Goal: Task Accomplishment & Management: Complete application form

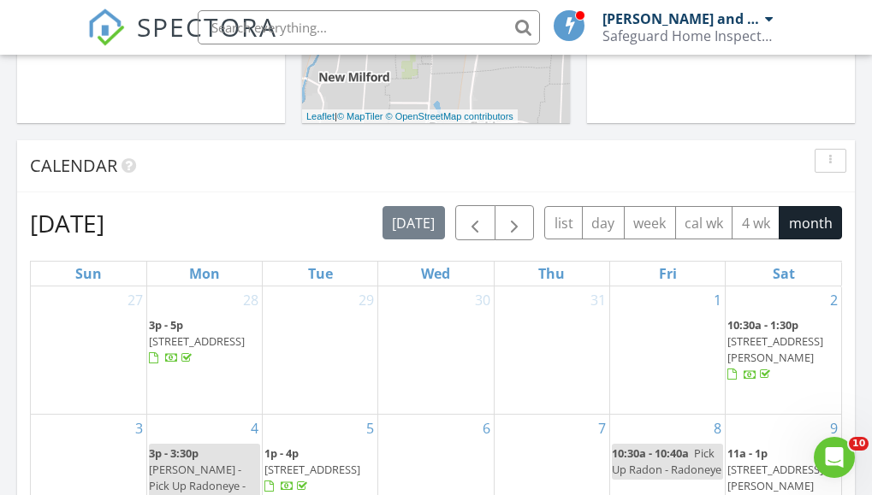
scroll to position [599, 0]
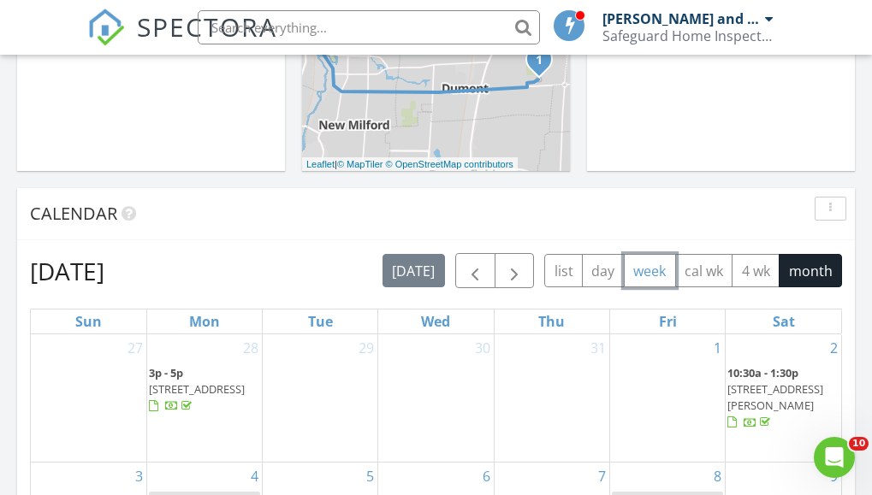
click at [657, 270] on button "week" at bounding box center [650, 270] width 52 height 33
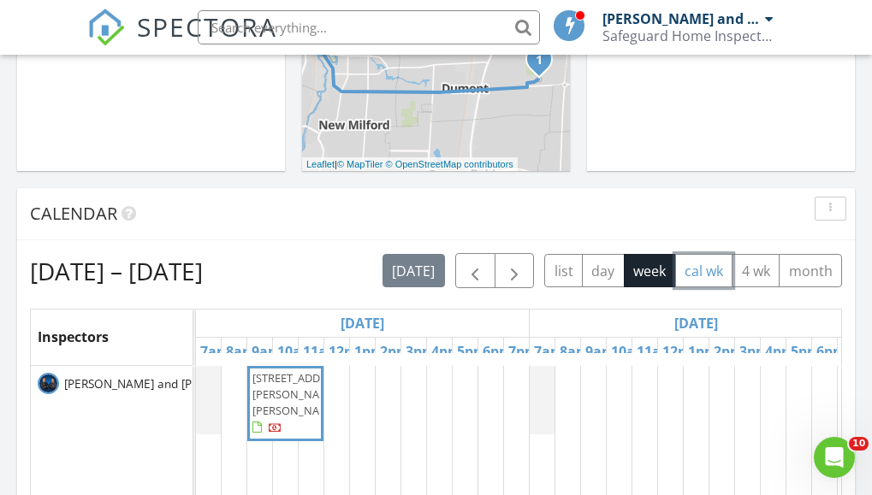
click at [712, 263] on button "cal wk" at bounding box center [704, 270] width 58 height 33
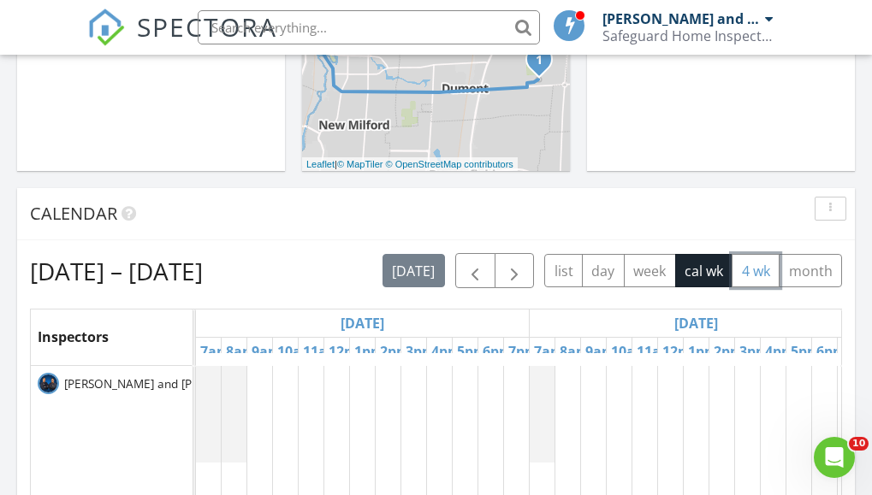
click at [764, 263] on button "4 wk" at bounding box center [755, 270] width 48 height 33
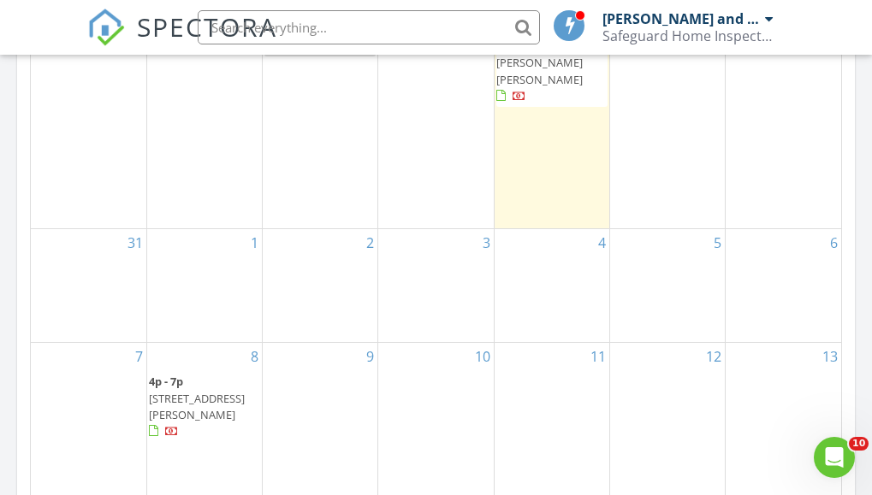
scroll to position [941, 0]
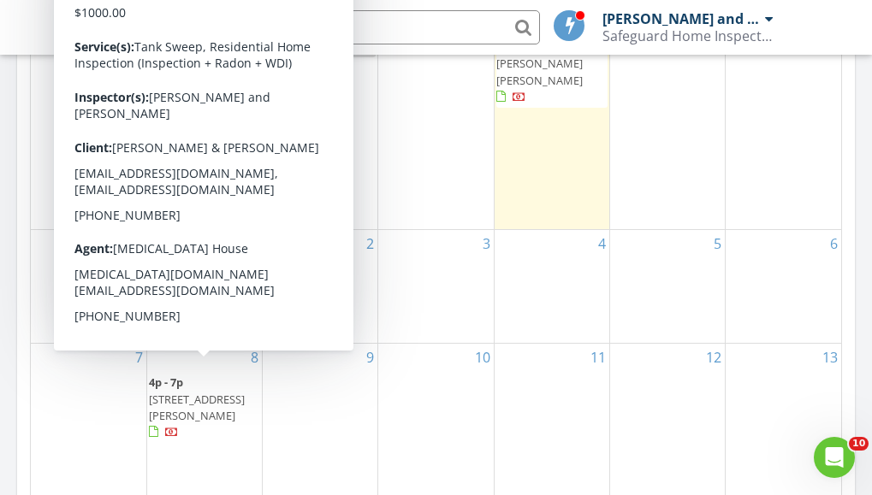
click at [204, 392] on span "2857 Willard Pl, Union 07083" at bounding box center [197, 408] width 96 height 32
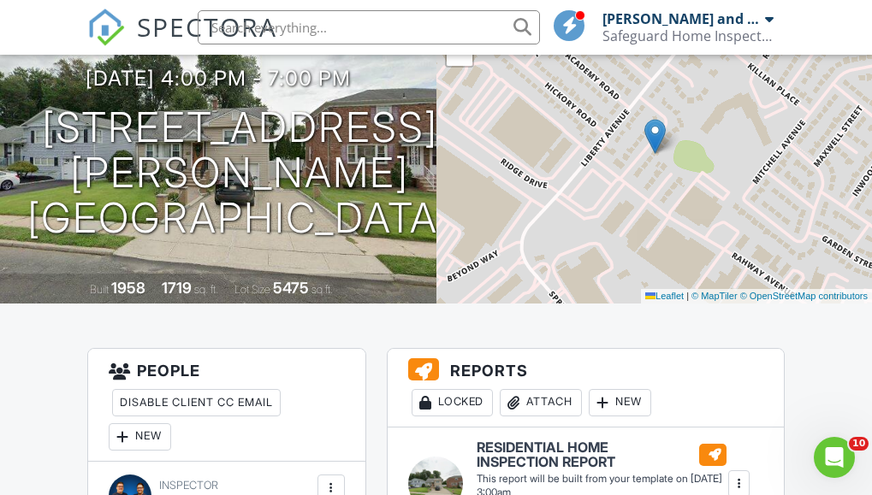
scroll to position [257, 0]
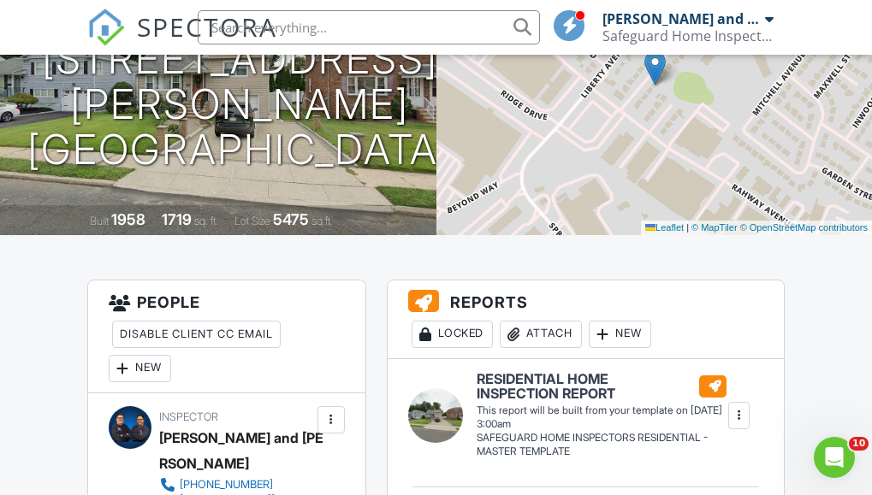
click at [118, 33] on img at bounding box center [106, 28] width 38 height 38
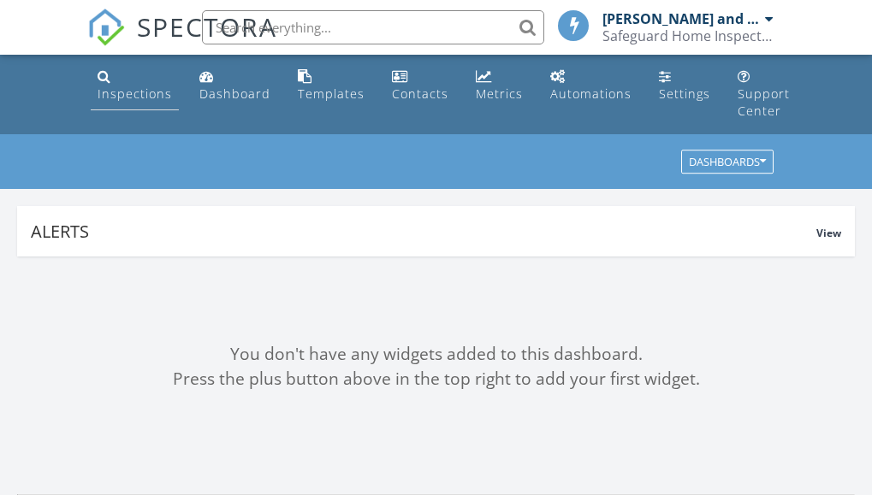
click at [118, 86] on div "Inspections" at bounding box center [135, 94] width 74 height 16
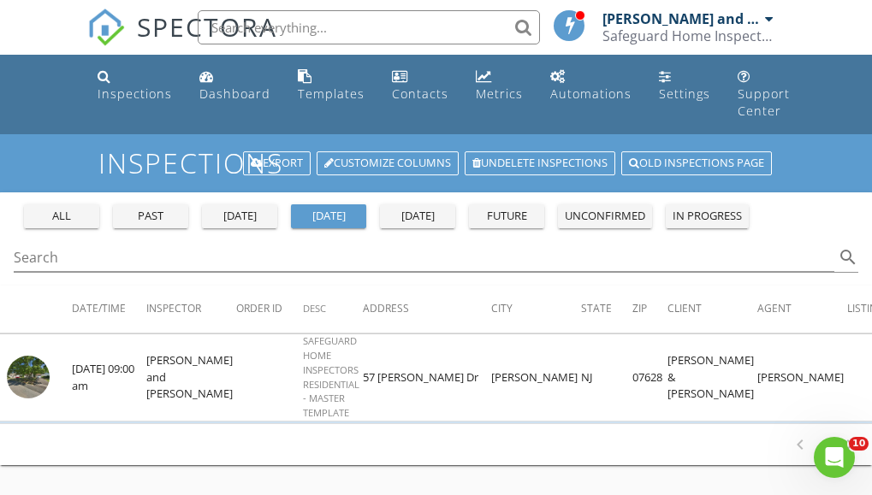
click at [150, 38] on span "SPECTORA" at bounding box center [207, 27] width 140 height 36
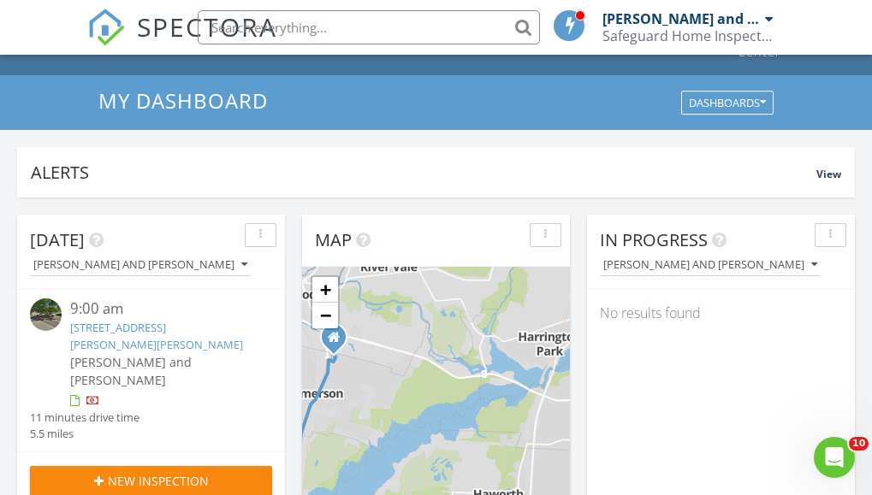
scroll to position [342, 0]
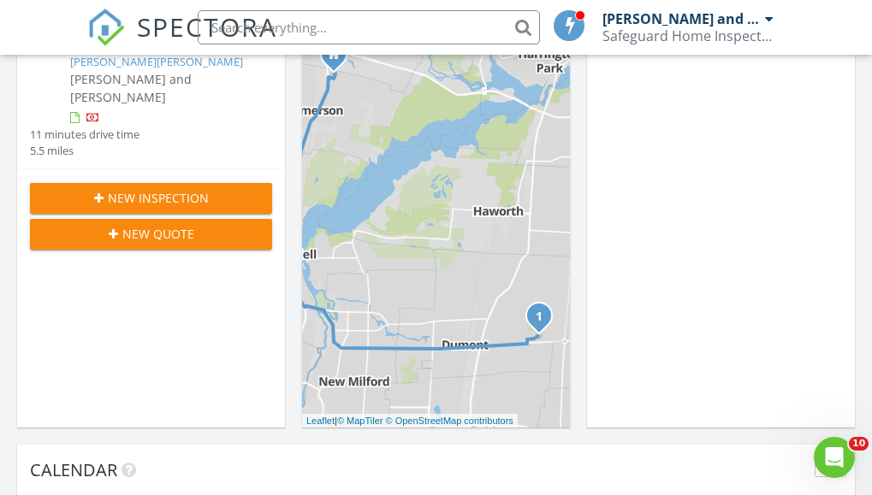
click at [180, 189] on span "New Inspection" at bounding box center [158, 198] width 101 height 18
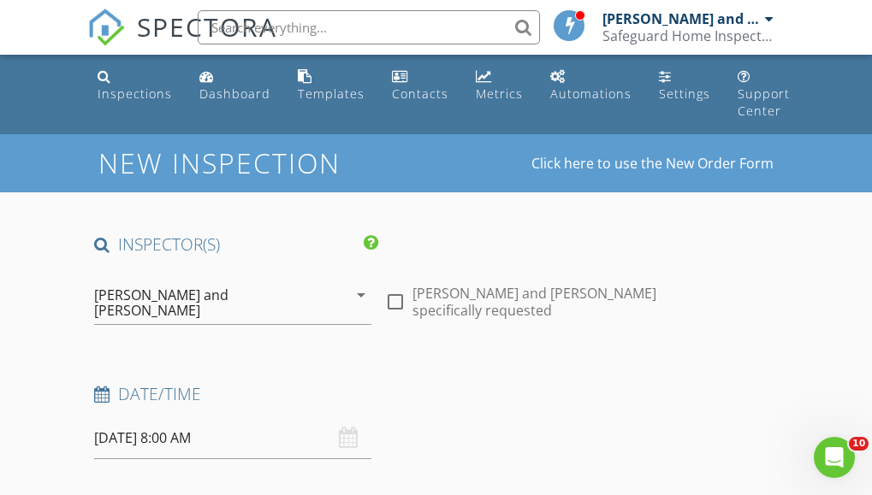
click at [239, 295] on div "[PERSON_NAME] and [PERSON_NAME]" at bounding box center [220, 302] width 253 height 43
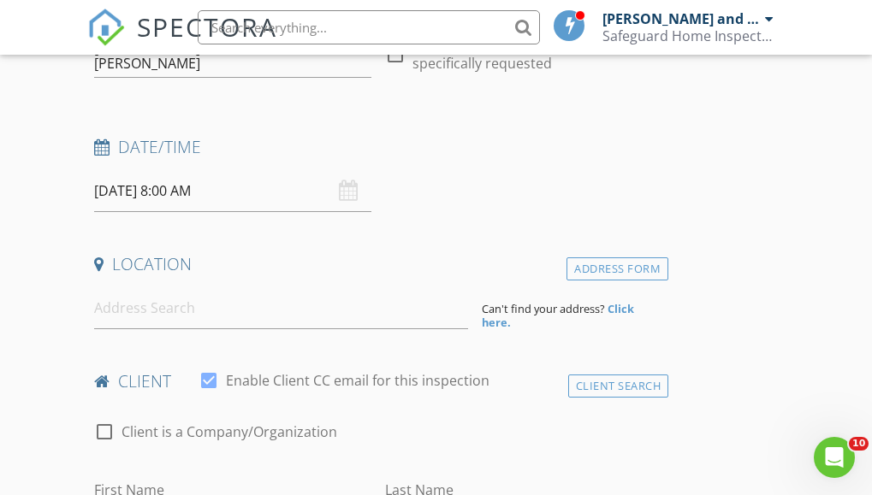
scroll to position [257, 0]
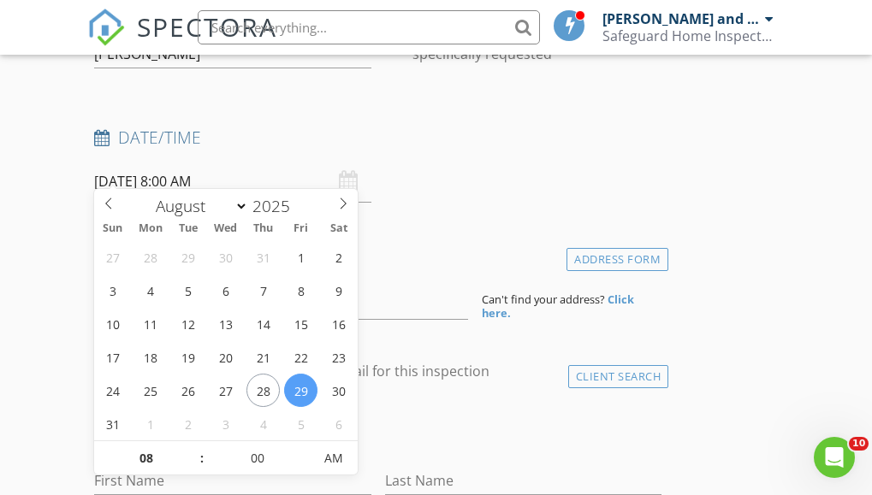
click at [328, 168] on input "[DATE] 8:00 AM" at bounding box center [232, 182] width 277 height 42
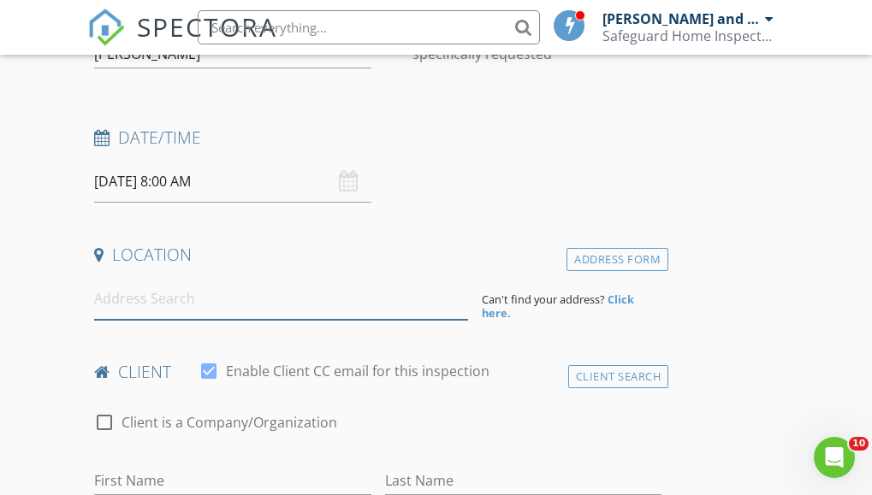
click at [266, 278] on input at bounding box center [281, 299] width 374 height 42
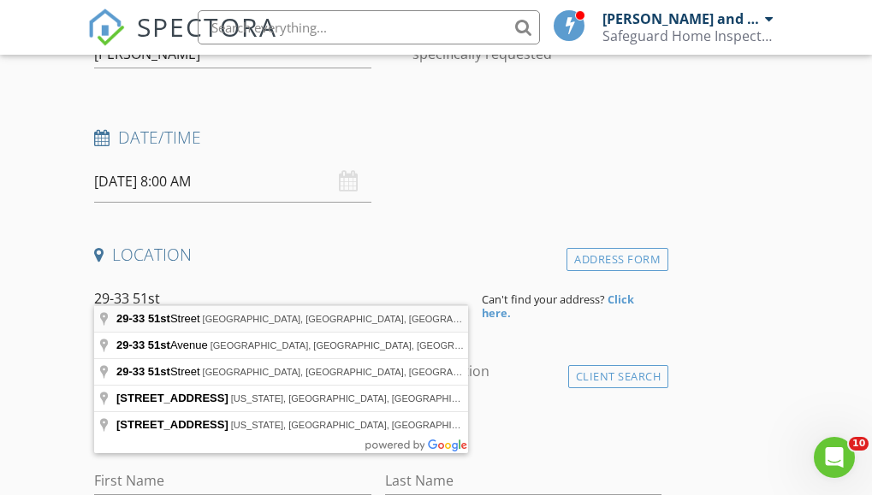
type input "[STREET_ADDRESS]"
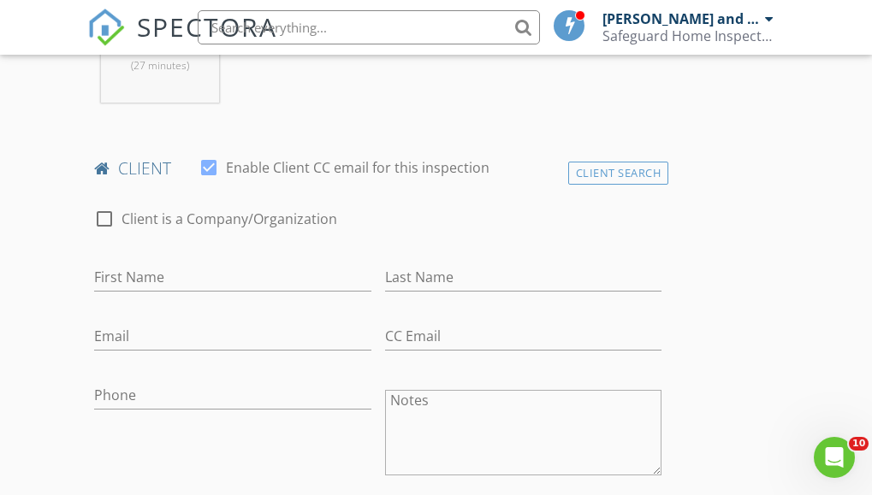
scroll to position [855, 0]
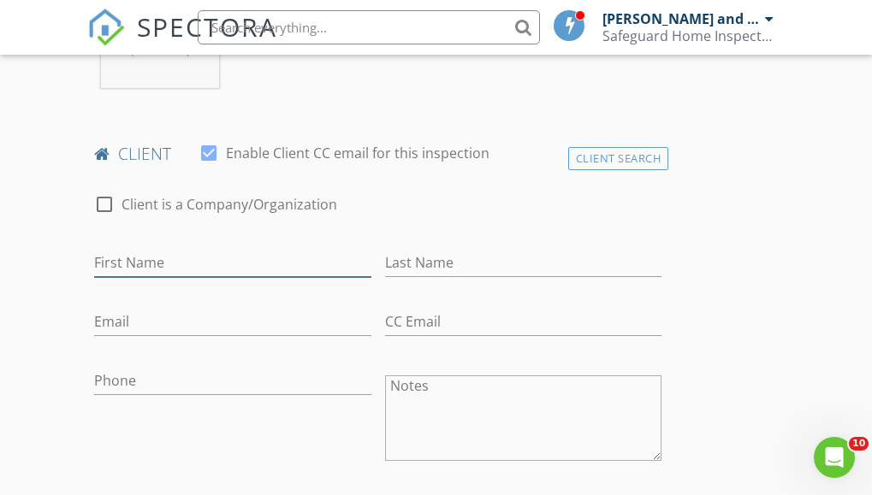
click at [161, 249] on input "First Name" at bounding box center [232, 263] width 277 height 28
type input "[PERSON_NAME]"
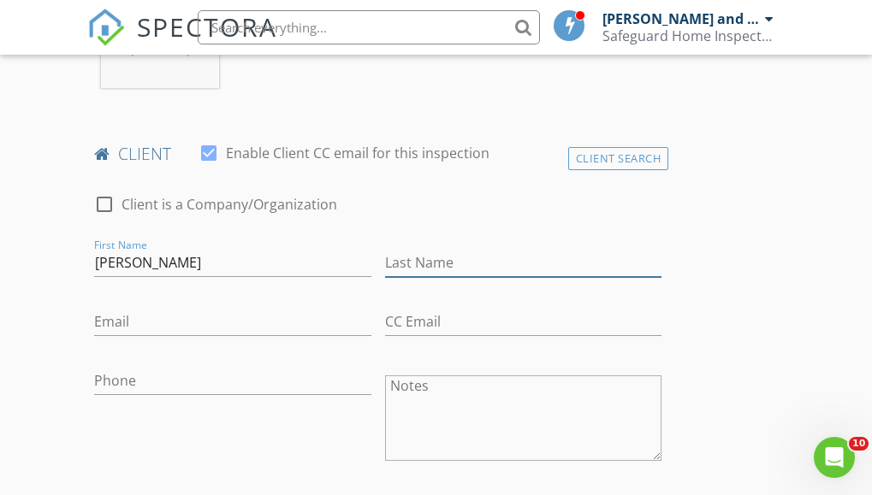
click at [405, 249] on input "Last Name" at bounding box center [523, 263] width 277 height 28
type input "[PERSON_NAME]"
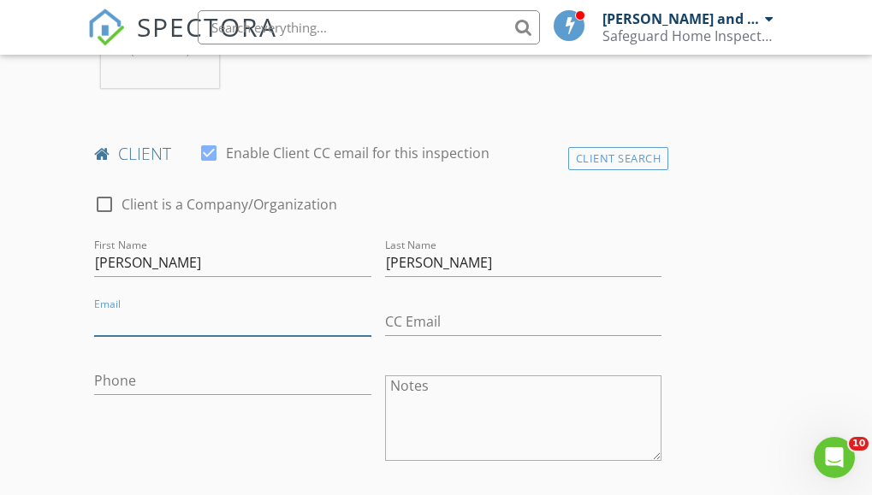
click at [267, 308] on input "Email" at bounding box center [232, 322] width 277 height 28
type input "[EMAIL_ADDRESS][DOMAIN_NAME]"
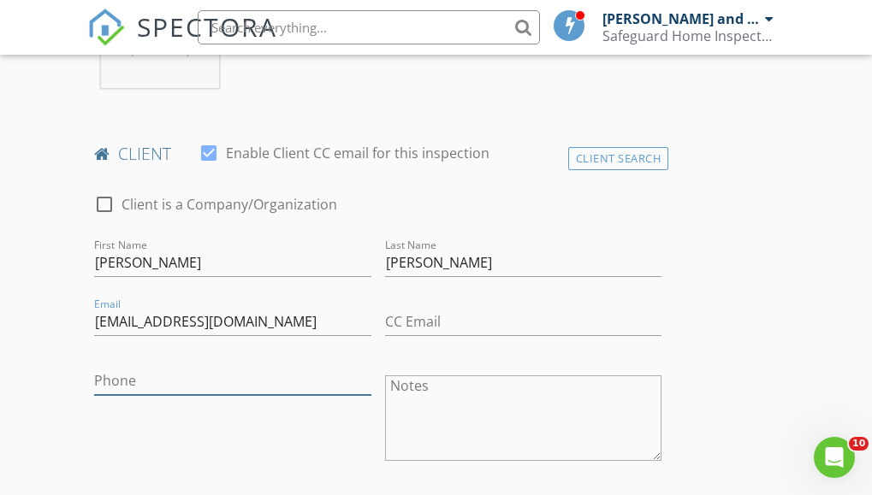
click at [238, 367] on input "Phone" at bounding box center [232, 381] width 277 height 28
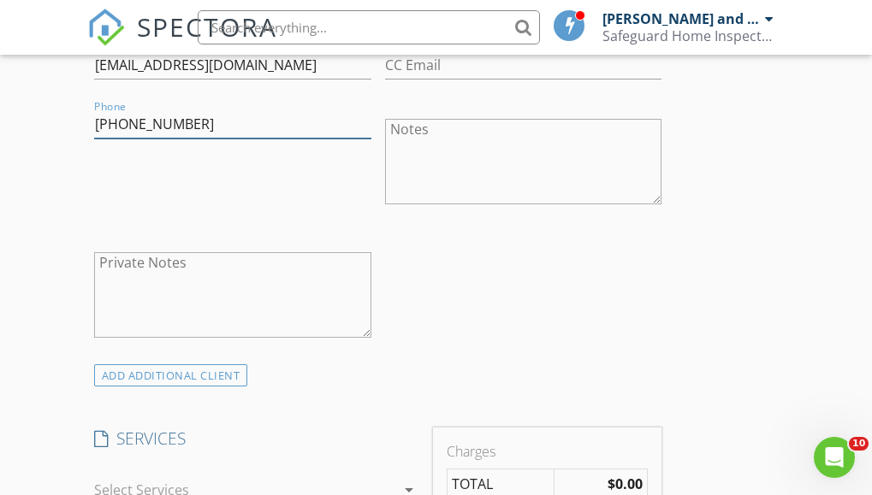
scroll to position [1197, 0]
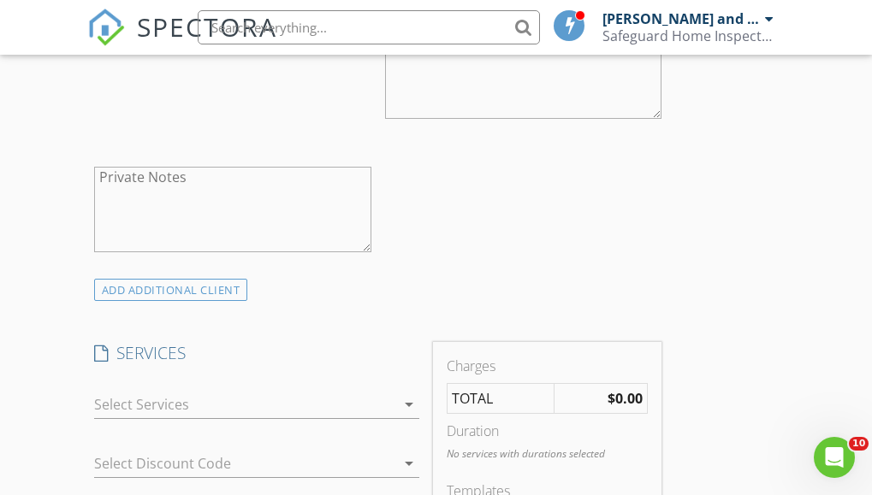
type input "[PHONE_NUMBER]"
click at [298, 391] on div at bounding box center [244, 404] width 301 height 27
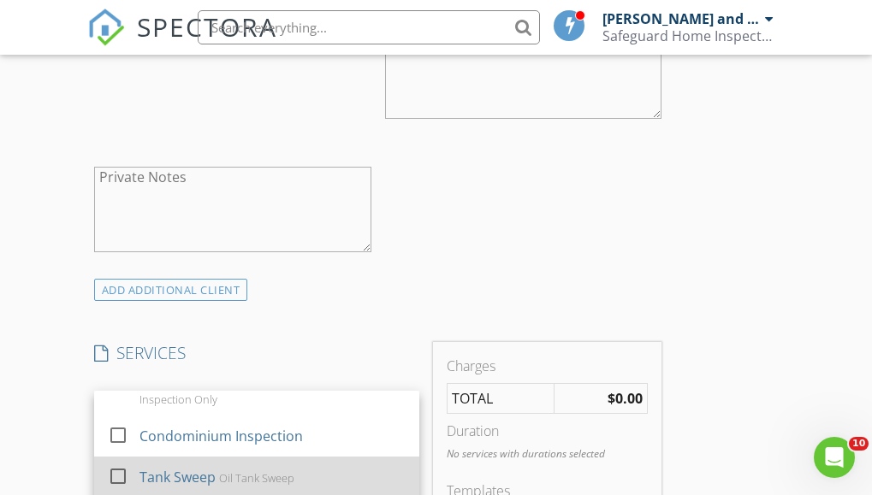
scroll to position [171, 0]
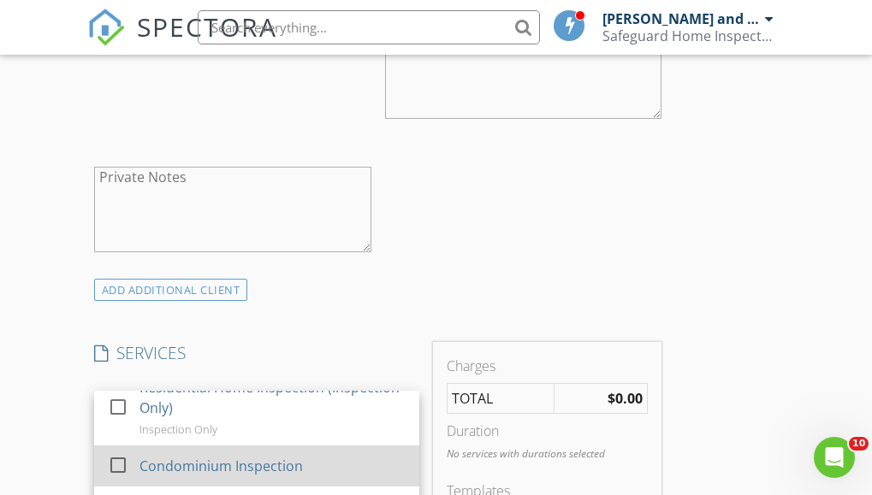
click at [218, 456] on div "Condominium Inspection" at bounding box center [220, 466] width 163 height 21
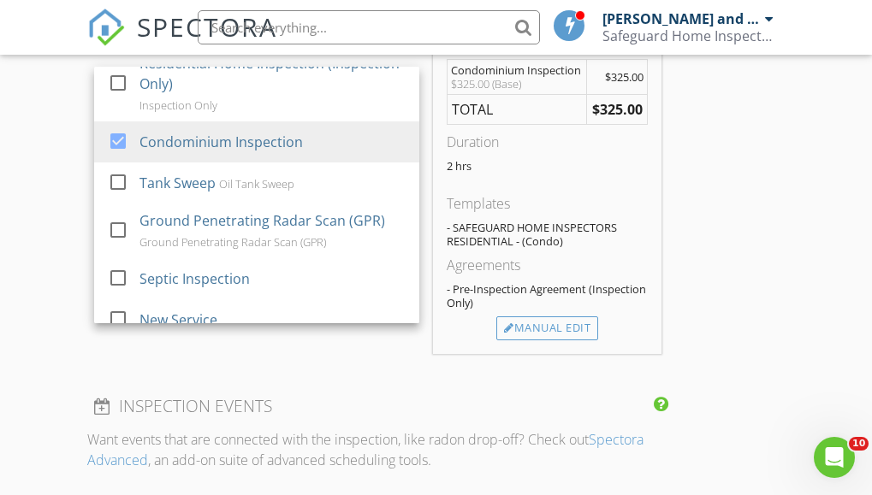
scroll to position [1540, 0]
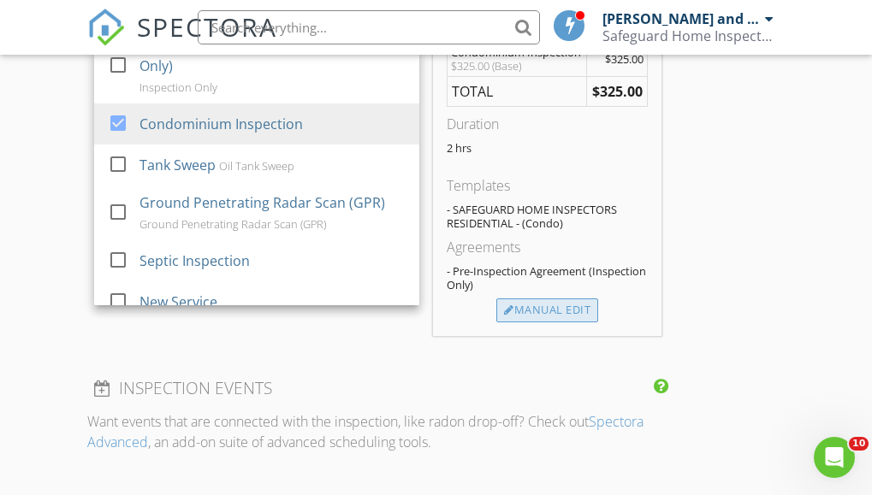
click at [516, 299] on div "Manual Edit" at bounding box center [547, 311] width 102 height 24
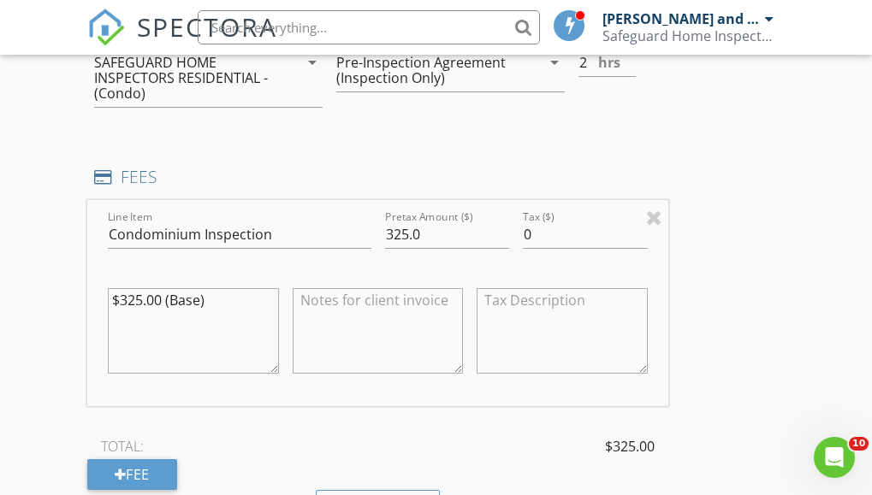
drag, startPoint x: 234, startPoint y: 252, endPoint x: -91, endPoint y: 246, distance: 324.2
click at [0, 246] on html "SPECTORA Fred and Tom Safeguard Home Inspectors, LLC Role: Inspector Change Rol…" at bounding box center [436, 198] width 872 height 3476
type textarea "3"
click at [460, 221] on input "325.0" at bounding box center [447, 235] width 125 height 28
type input "300"
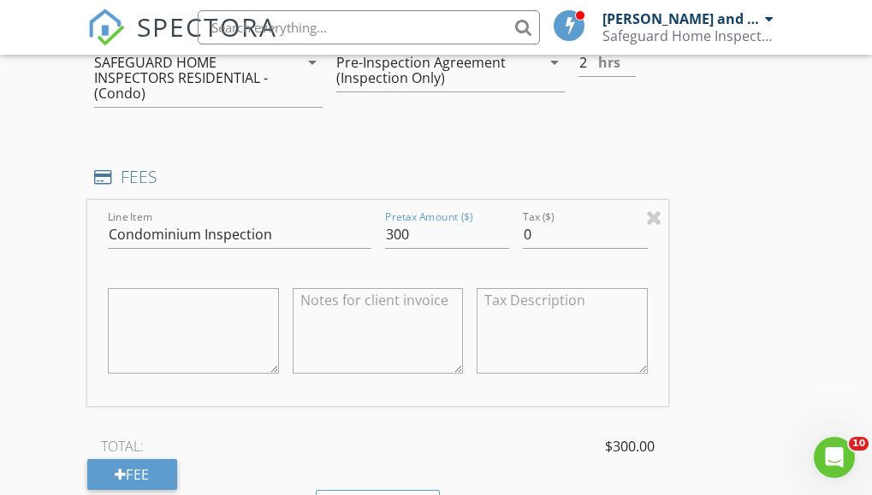
click at [183, 434] on div "TOTAL: $300.00" at bounding box center [377, 447] width 581 height 26
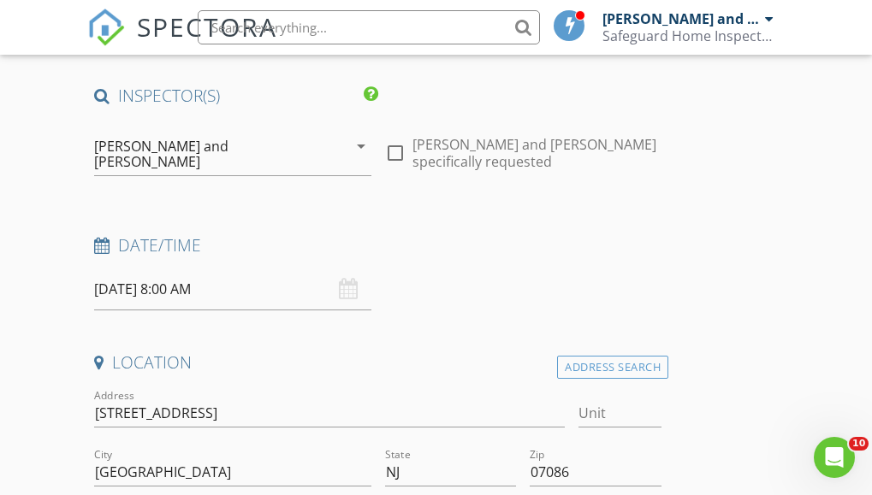
scroll to position [0, 0]
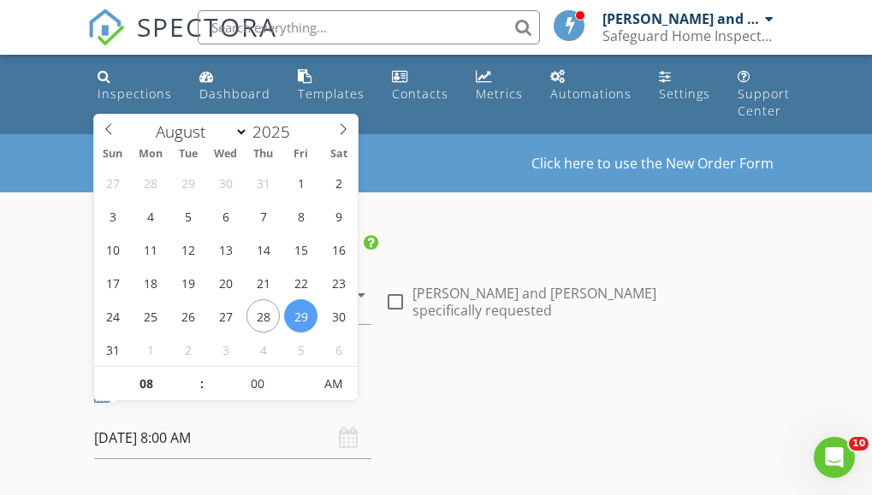
click at [241, 423] on input "08/29/2025 8:00 AM" at bounding box center [232, 438] width 277 height 42
select select "8"
click at [343, 125] on icon at bounding box center [343, 129] width 12 height 12
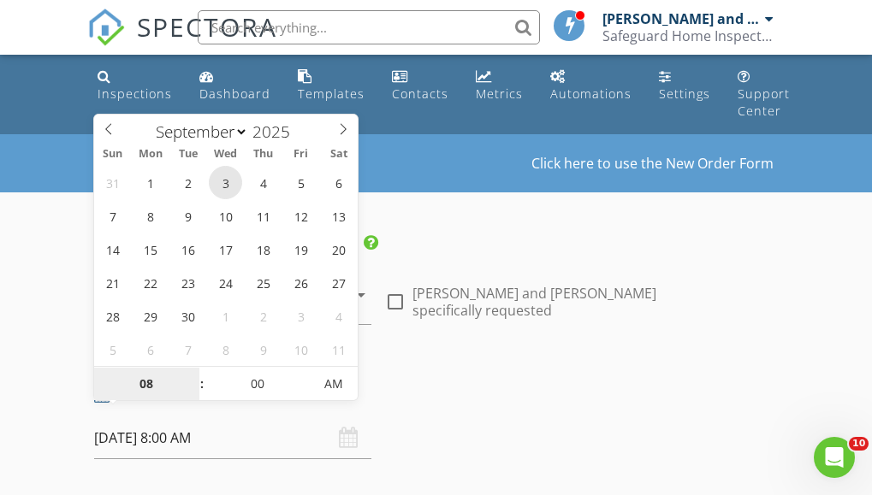
type input "09/03/2025 8:00 AM"
type input "07"
type input "09/03/2025 7:00 AM"
click at [192, 395] on span at bounding box center [193, 392] width 12 height 17
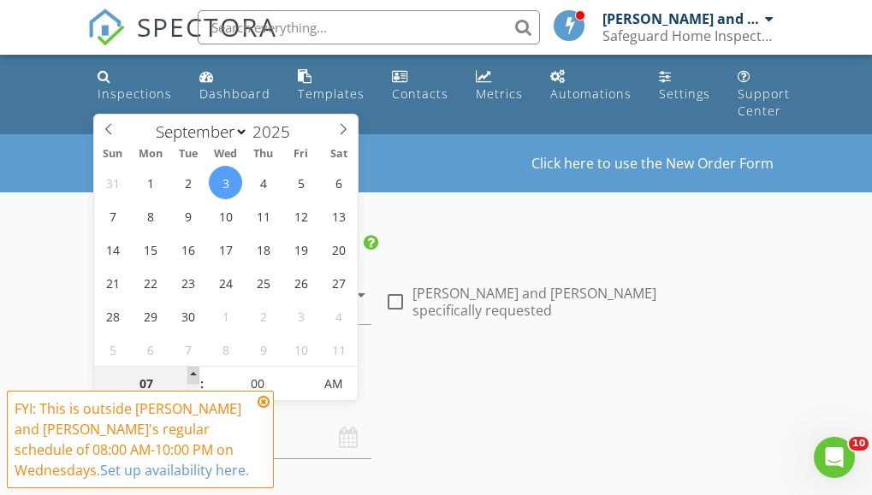
type input "08"
type input "09/03/2025 8:00 AM"
click at [191, 374] on span at bounding box center [193, 375] width 12 height 17
type input "09"
type input "09/03/2025 9:00 AM"
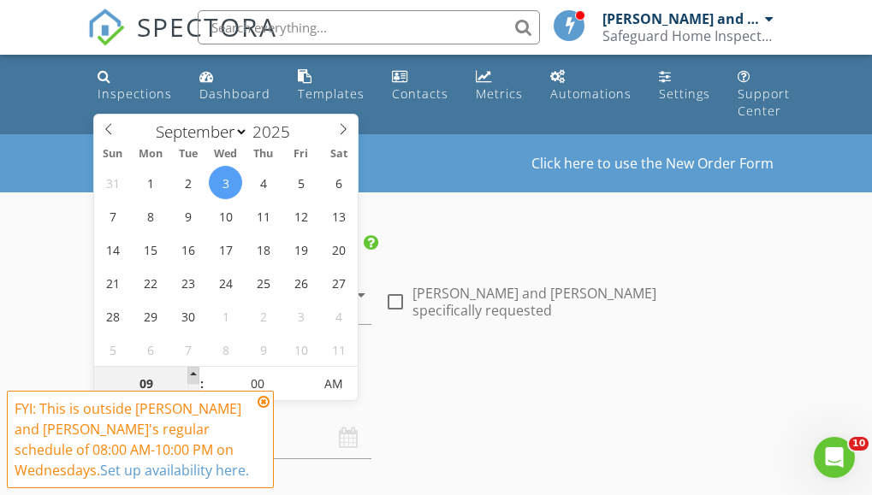
click at [191, 374] on span at bounding box center [193, 375] width 12 height 17
type input "10"
type input "09/03/2025 10:00 AM"
click at [191, 374] on span at bounding box center [193, 375] width 12 height 17
type input "11"
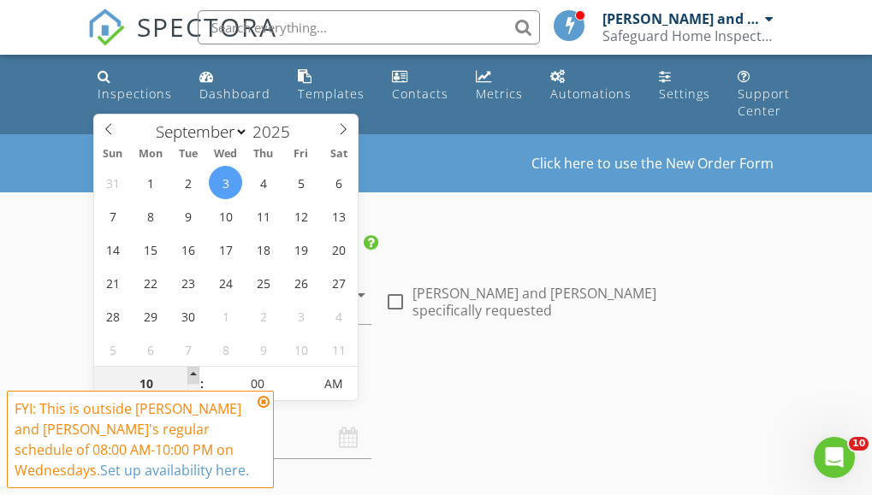
type input "09/03/2025 11:00 AM"
click at [191, 374] on span at bounding box center [193, 375] width 12 height 17
type input "12"
type input "09/03/2025 12:00 PM"
click at [191, 374] on span at bounding box center [193, 375] width 12 height 17
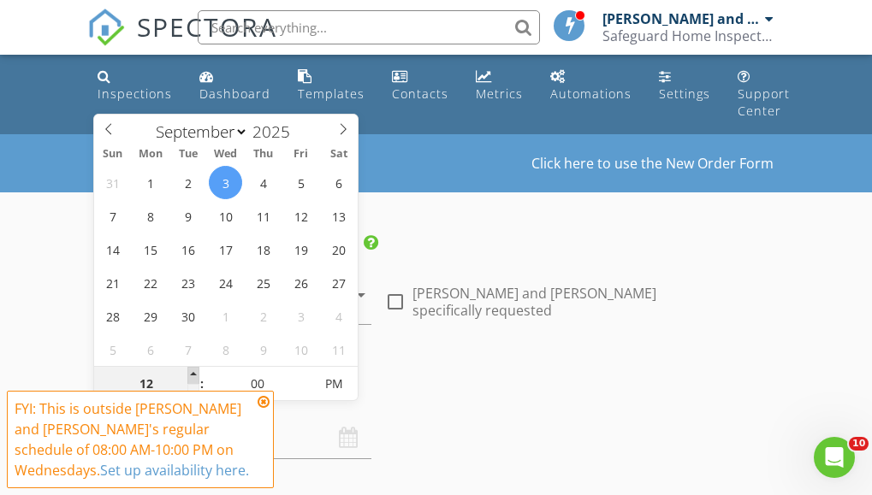
type input "01"
type input "09/03/2025 1:00 PM"
click at [191, 374] on span at bounding box center [193, 375] width 12 height 17
type input "02"
type input "09/03/2025 2:00 PM"
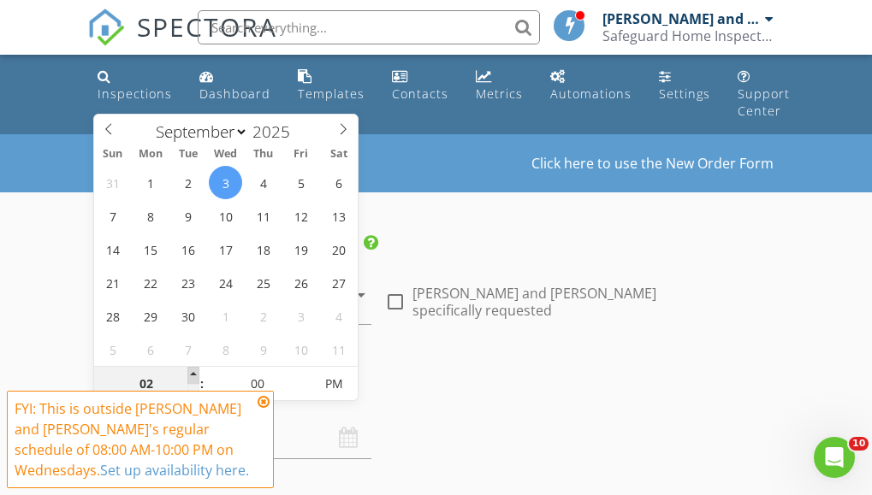
click at [191, 374] on span at bounding box center [193, 375] width 12 height 17
type input "03"
type input "09/03/2025 3:00 PM"
click at [191, 374] on span at bounding box center [193, 375] width 12 height 17
type input "04"
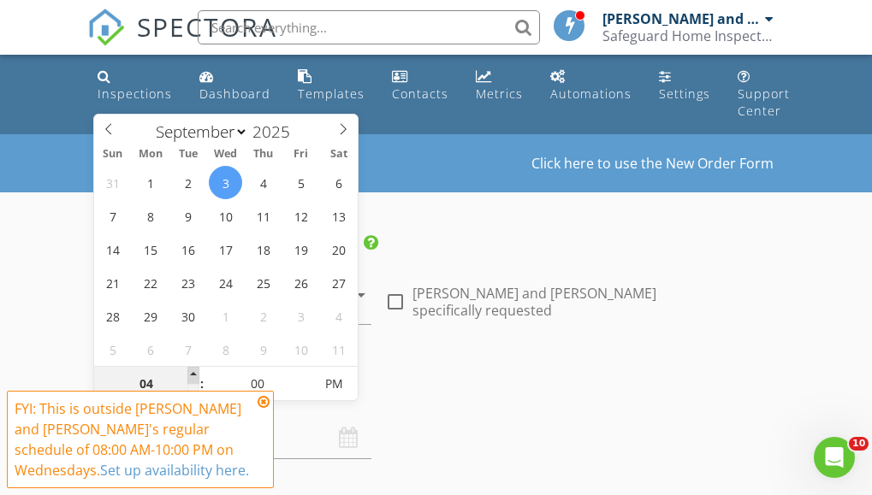
type input "[DATE] 4:00 PM"
click at [191, 374] on span at bounding box center [193, 375] width 12 height 17
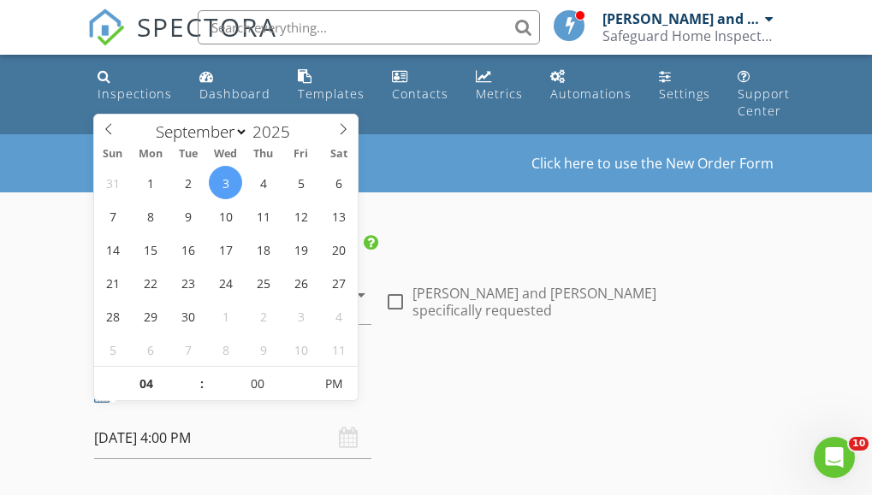
click at [646, 383] on h4 "Date/Time" at bounding box center [377, 394] width 567 height 22
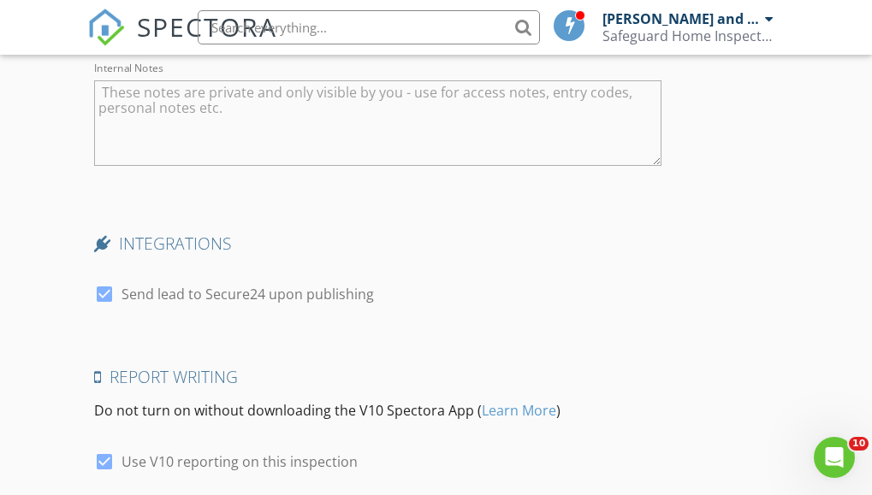
scroll to position [2935, 0]
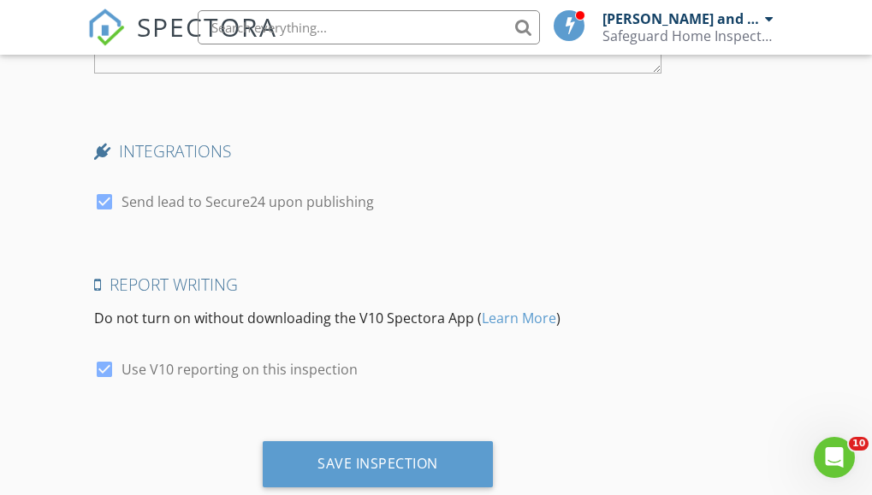
click at [112, 187] on div at bounding box center [104, 201] width 29 height 29
checkbox input "false"
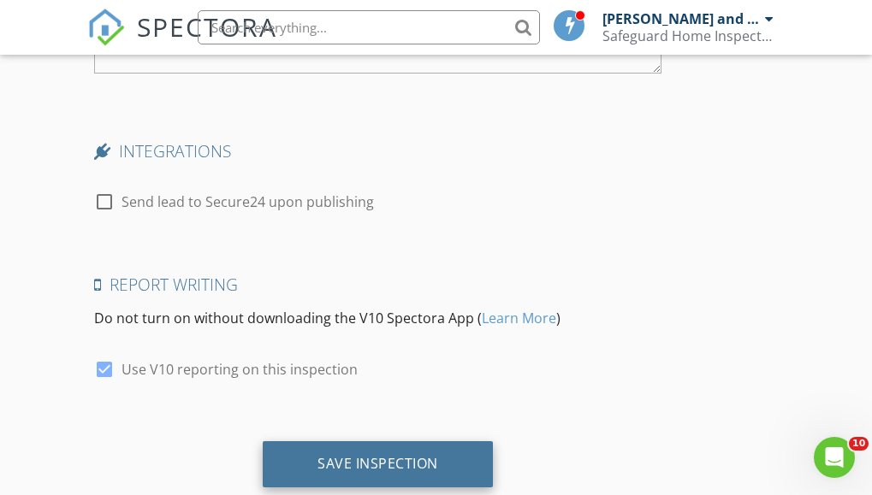
click at [417, 455] on div "Save Inspection" at bounding box center [377, 463] width 121 height 17
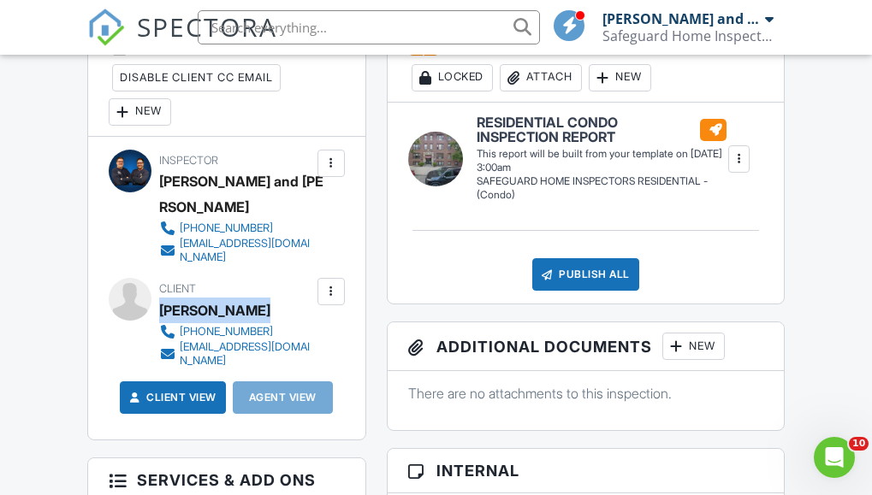
drag, startPoint x: 263, startPoint y: 281, endPoint x: 161, endPoint y: 293, distance: 102.5
click at [161, 298] on div "[PERSON_NAME]" at bounding box center [243, 311] width 168 height 26
copy div "[PERSON_NAME]"
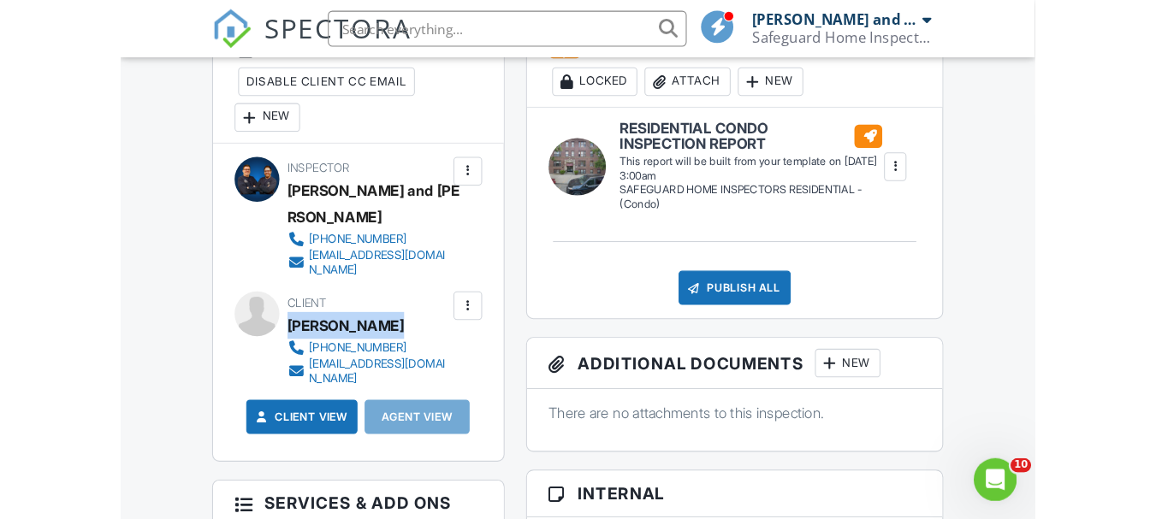
scroll to position [478, 0]
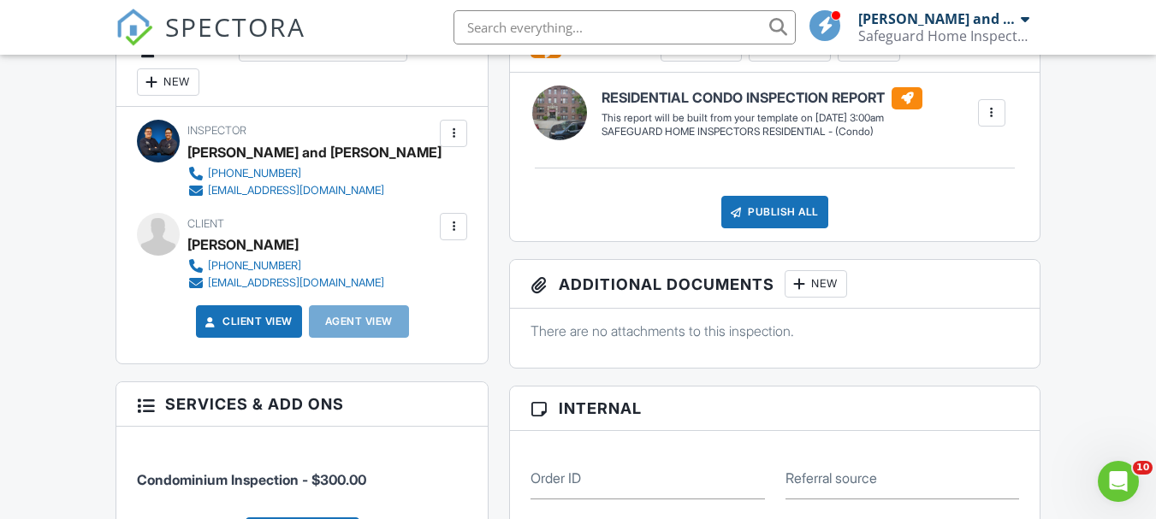
click at [124, 330] on div "Inspector [PERSON_NAME] and [PERSON_NAME] [PHONE_NUMBER] [EMAIL_ADDRESS][DOMAIN…" at bounding box center [301, 235] width 371 height 257
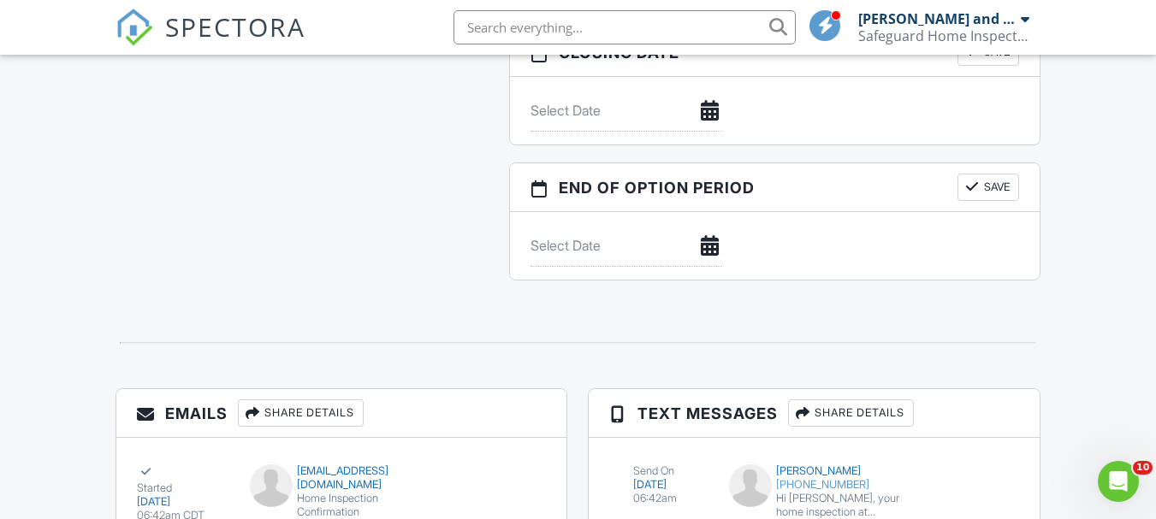
scroll to position [1711, 0]
